Goal: Check status: Check status

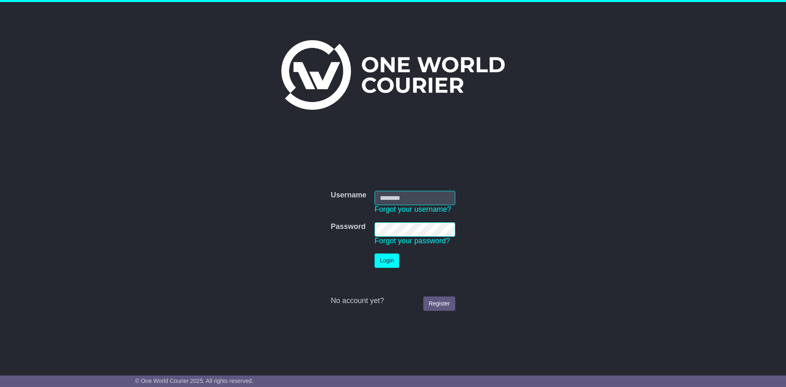
type input "**********"
click at [384, 262] on button "Login" at bounding box center [386, 260] width 25 height 14
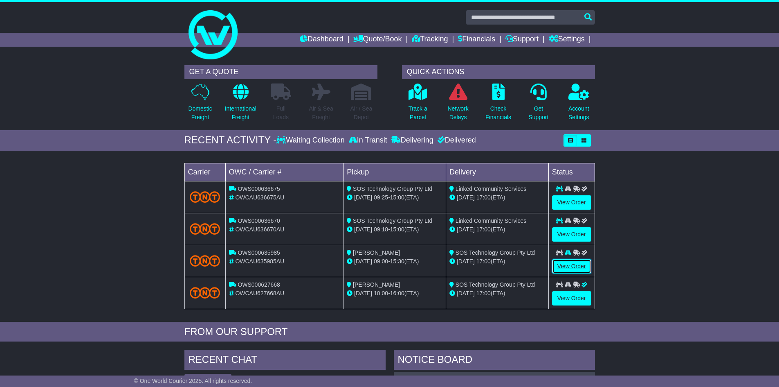
click at [570, 262] on link "View Order" at bounding box center [571, 266] width 39 height 14
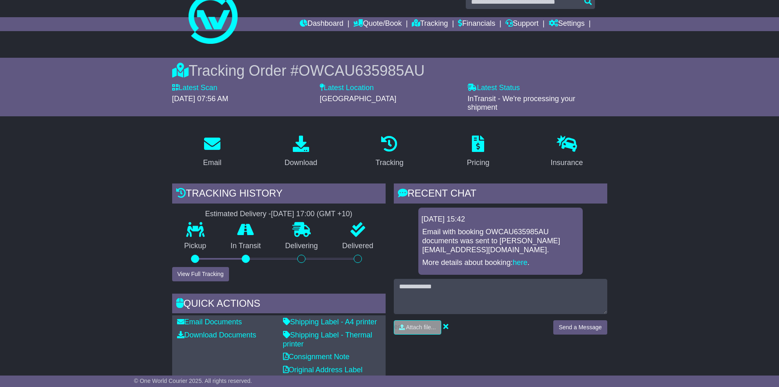
scroll to position [14, 0]
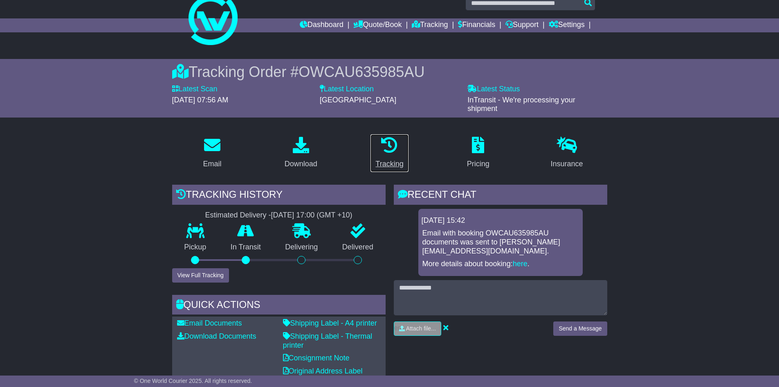
click at [389, 146] on icon at bounding box center [389, 145] width 16 height 16
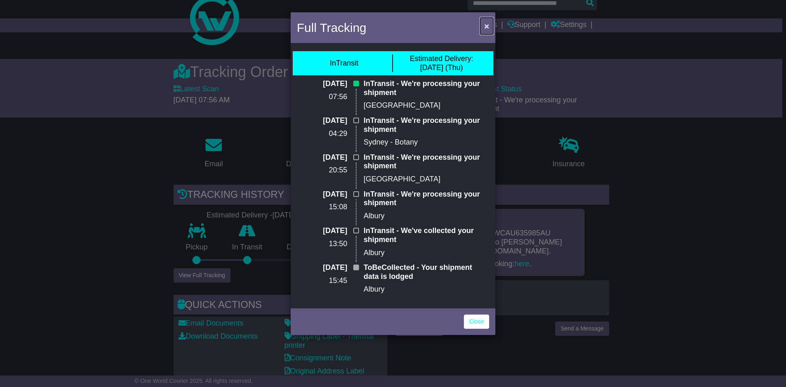
click at [485, 27] on span "×" at bounding box center [486, 25] width 5 height 9
